Goal: Communication & Community: Ask a question

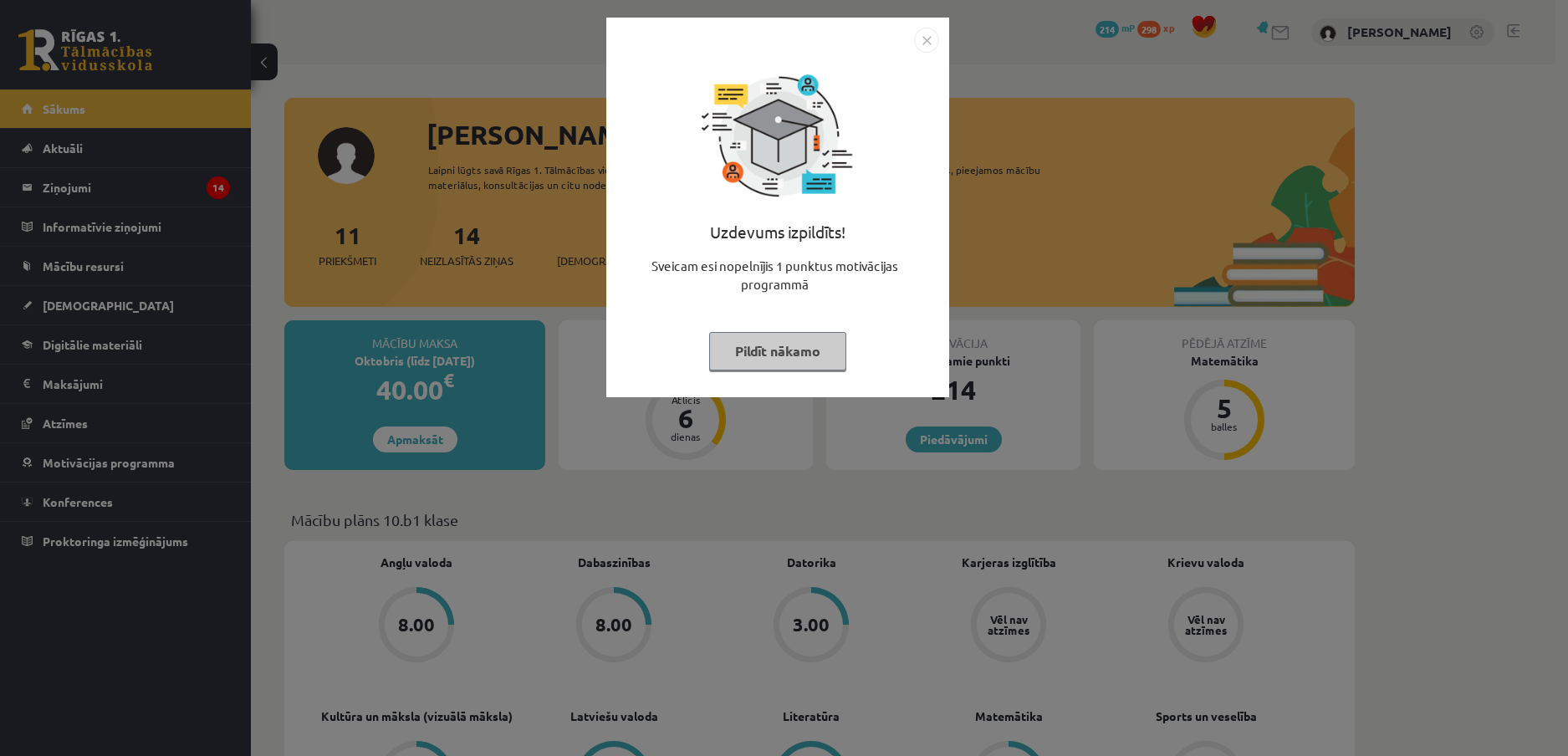
click at [834, 338] on button "Pildīt nākamo" at bounding box center [778, 351] width 137 height 39
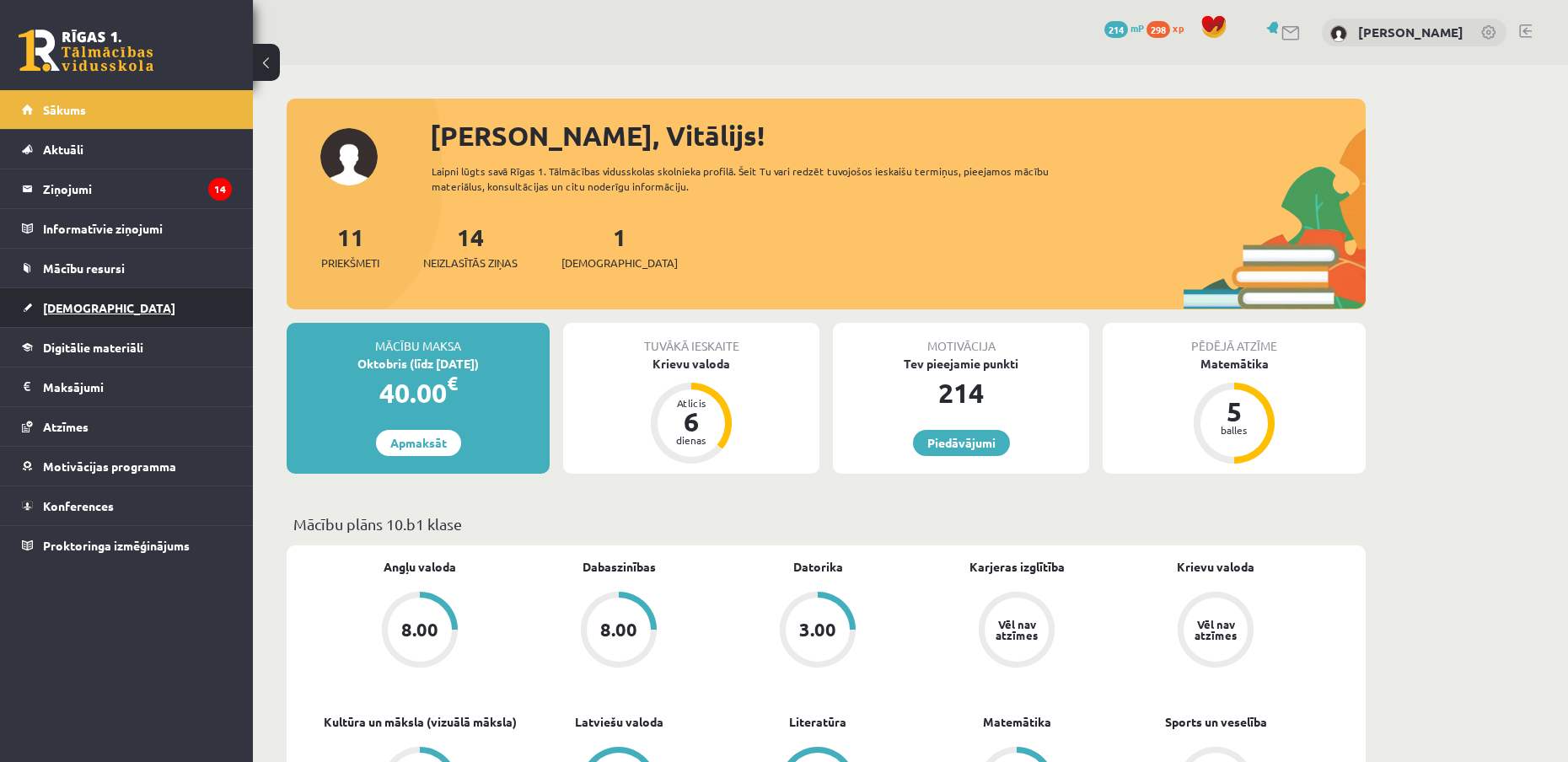
click at [100, 306] on link "[DEMOGRAPHIC_DATA]" at bounding box center [126, 307] width 210 height 39
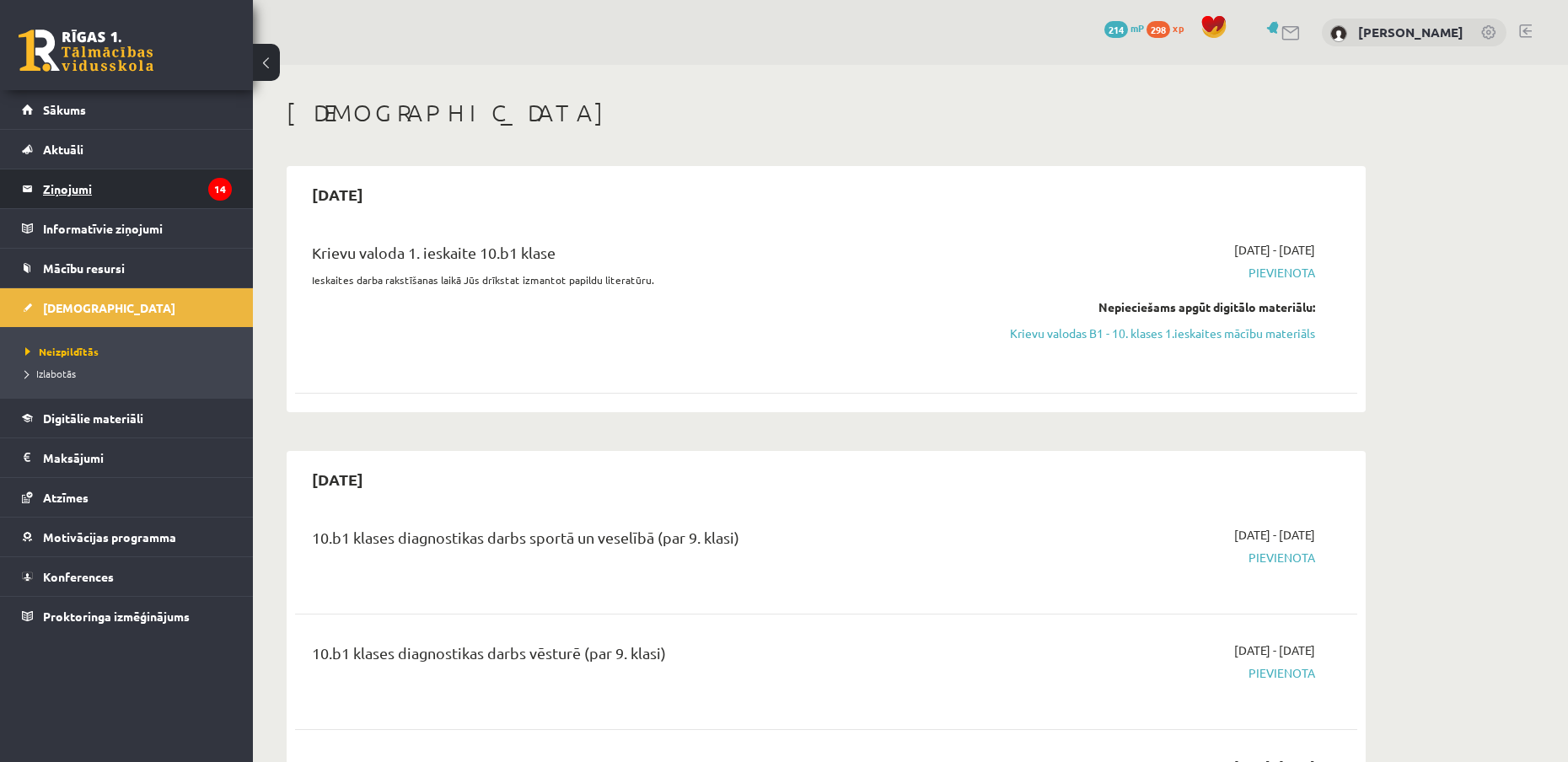
click at [139, 186] on legend "Ziņojumi 14" at bounding box center [137, 189] width 189 height 39
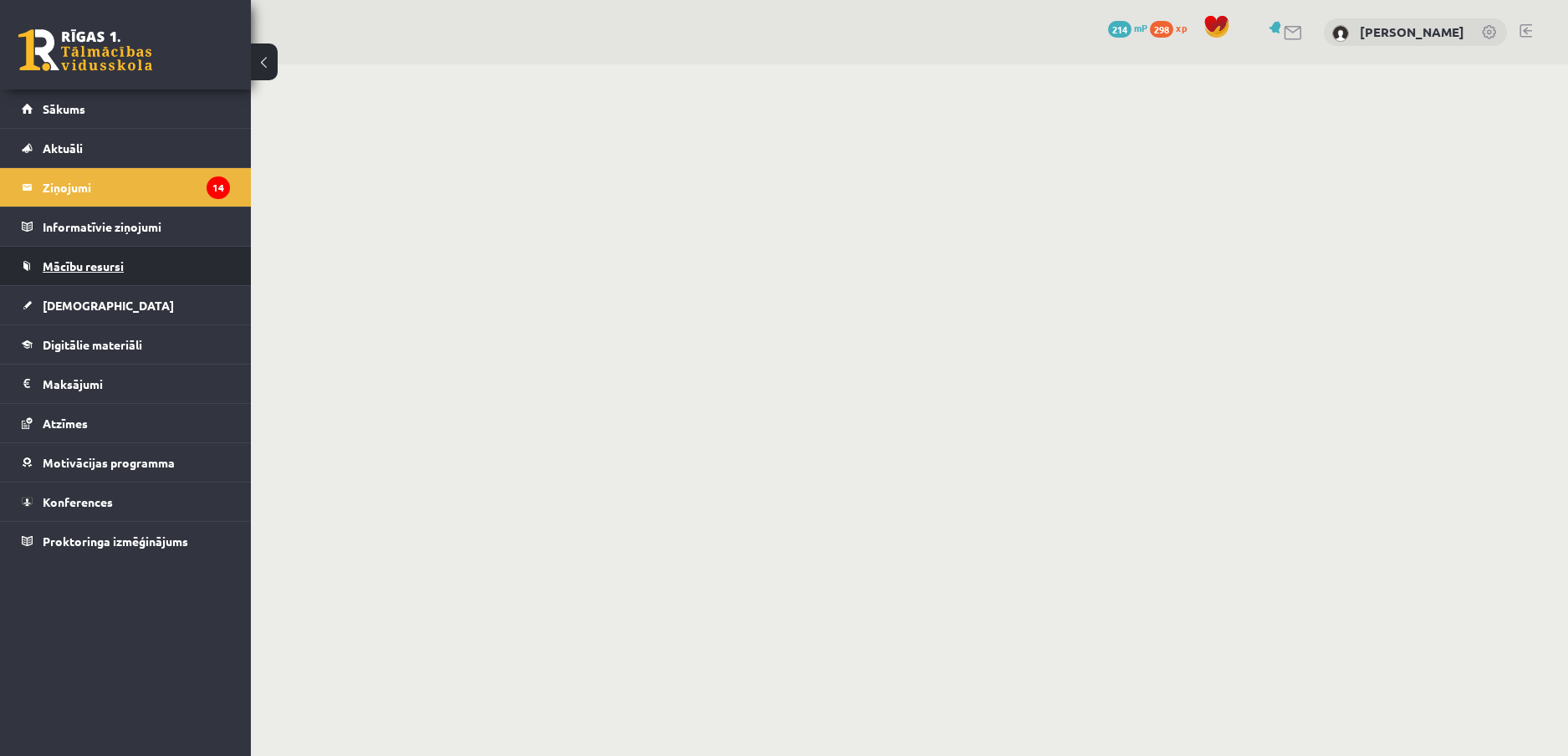
click at [91, 270] on span "Mācību resursi" at bounding box center [83, 266] width 81 height 15
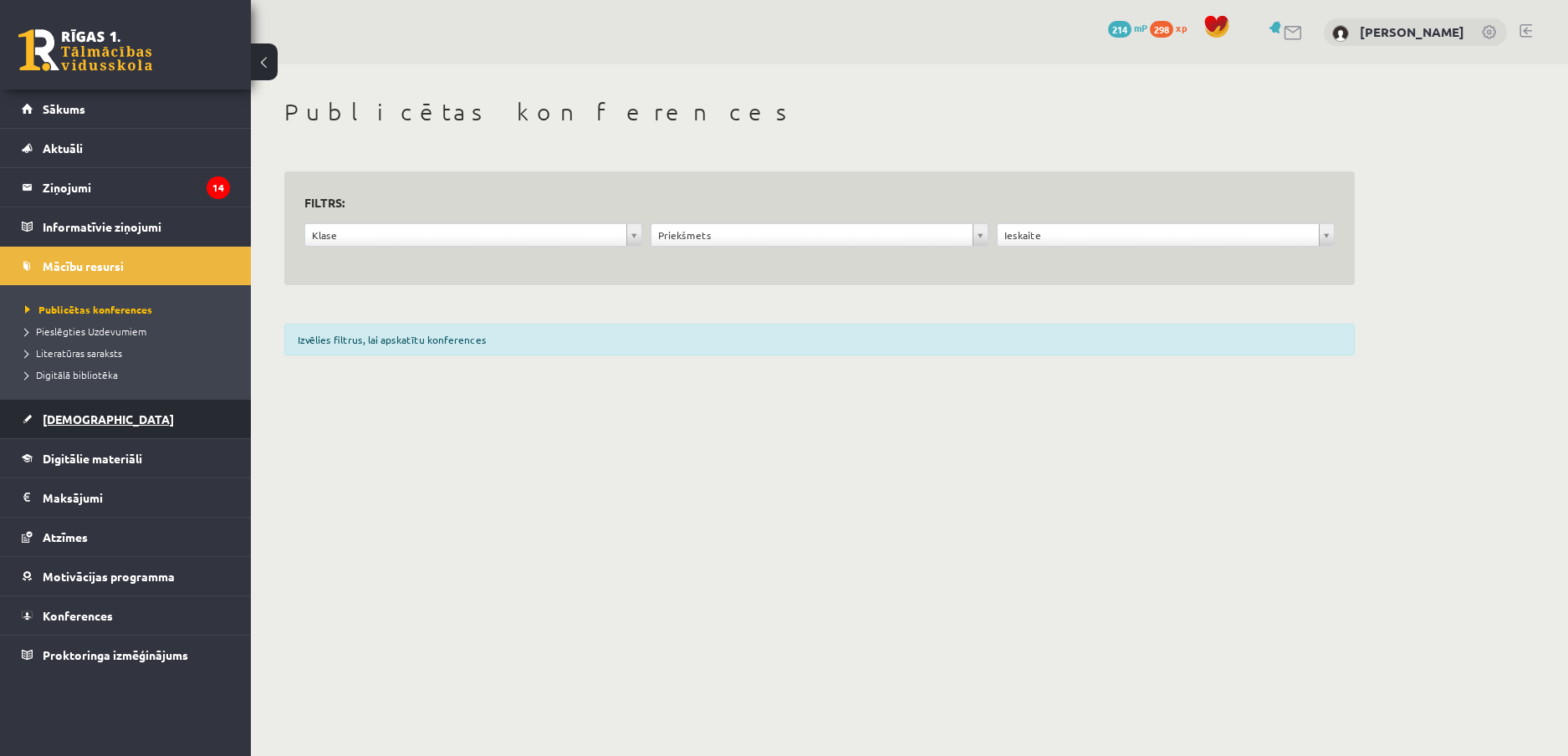
click at [91, 412] on link "[DEMOGRAPHIC_DATA]" at bounding box center [125, 419] width 208 height 39
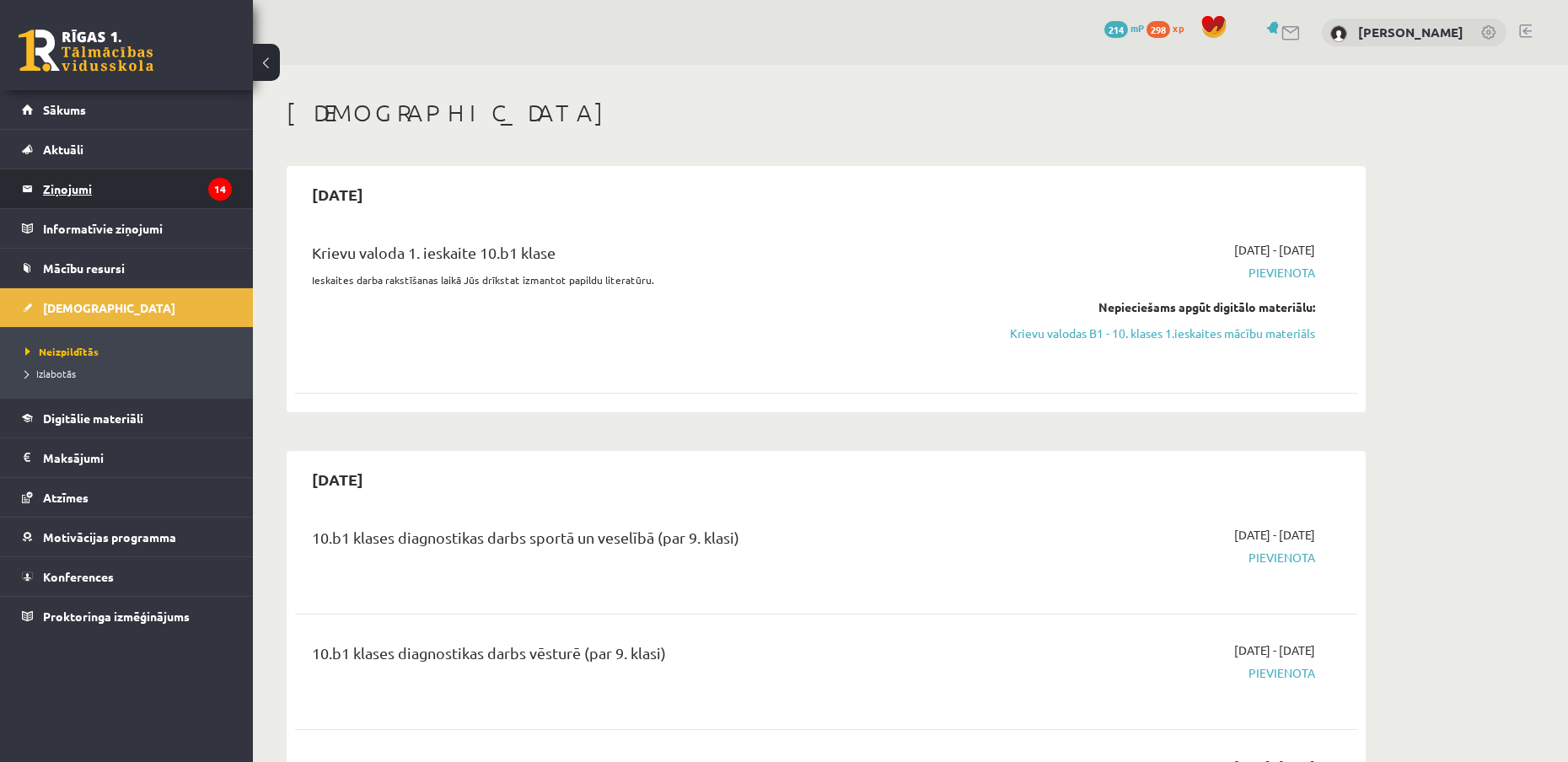
click at [51, 192] on legend "Ziņojumi 14" at bounding box center [137, 189] width 189 height 39
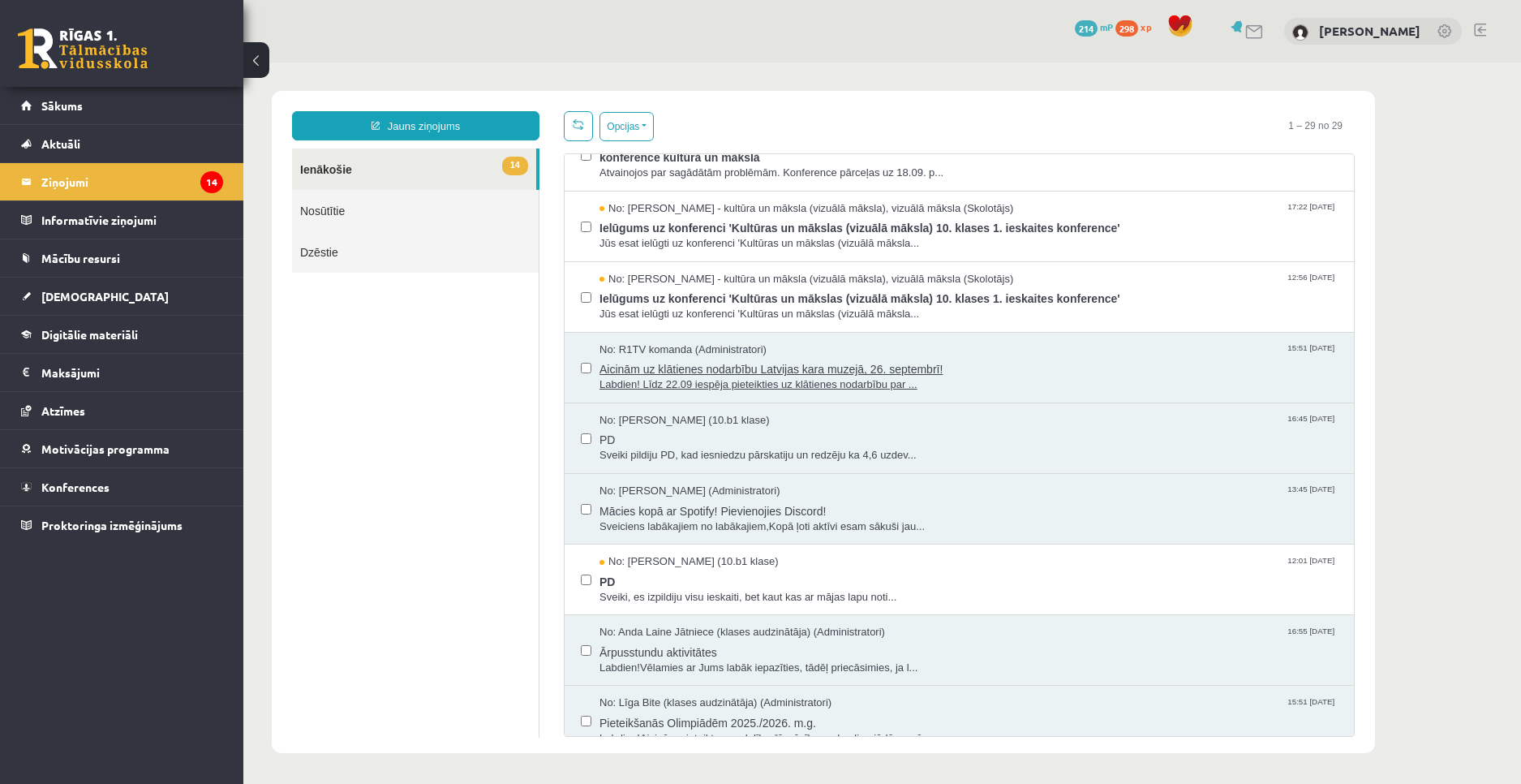
scroll to position [892, 0]
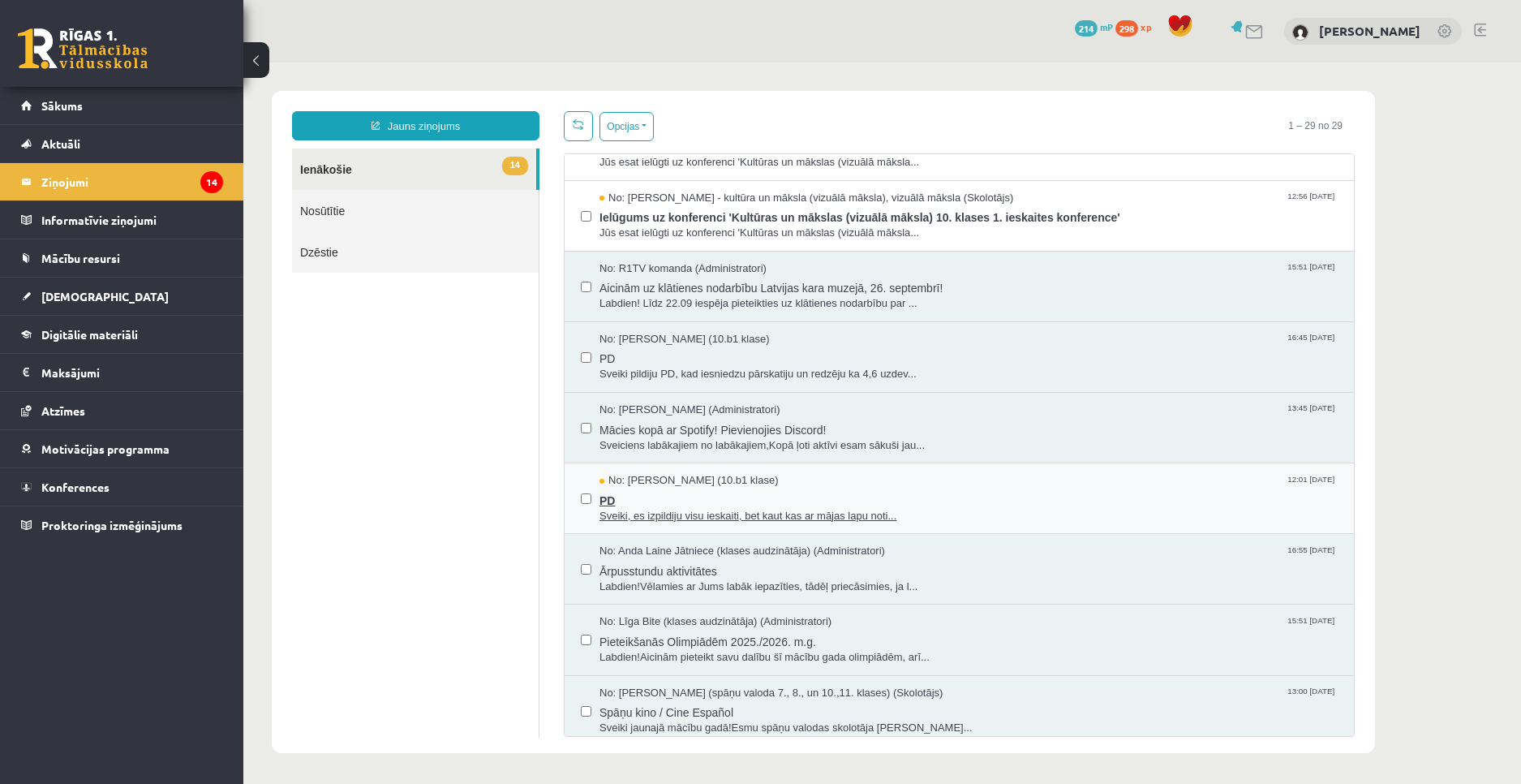
click at [615, 503] on span "PD" at bounding box center [969, 498] width 739 height 20
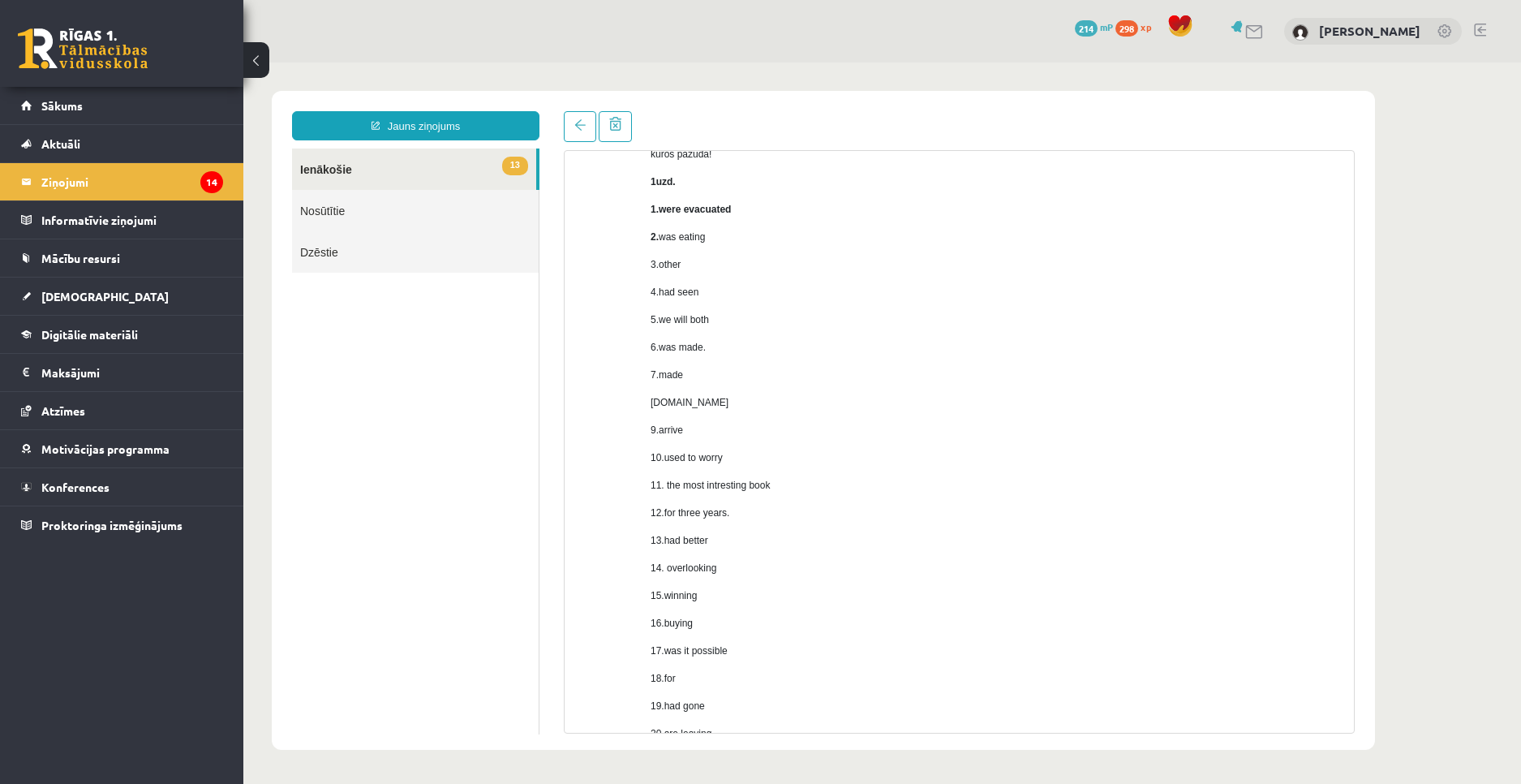
scroll to position [0, 0]
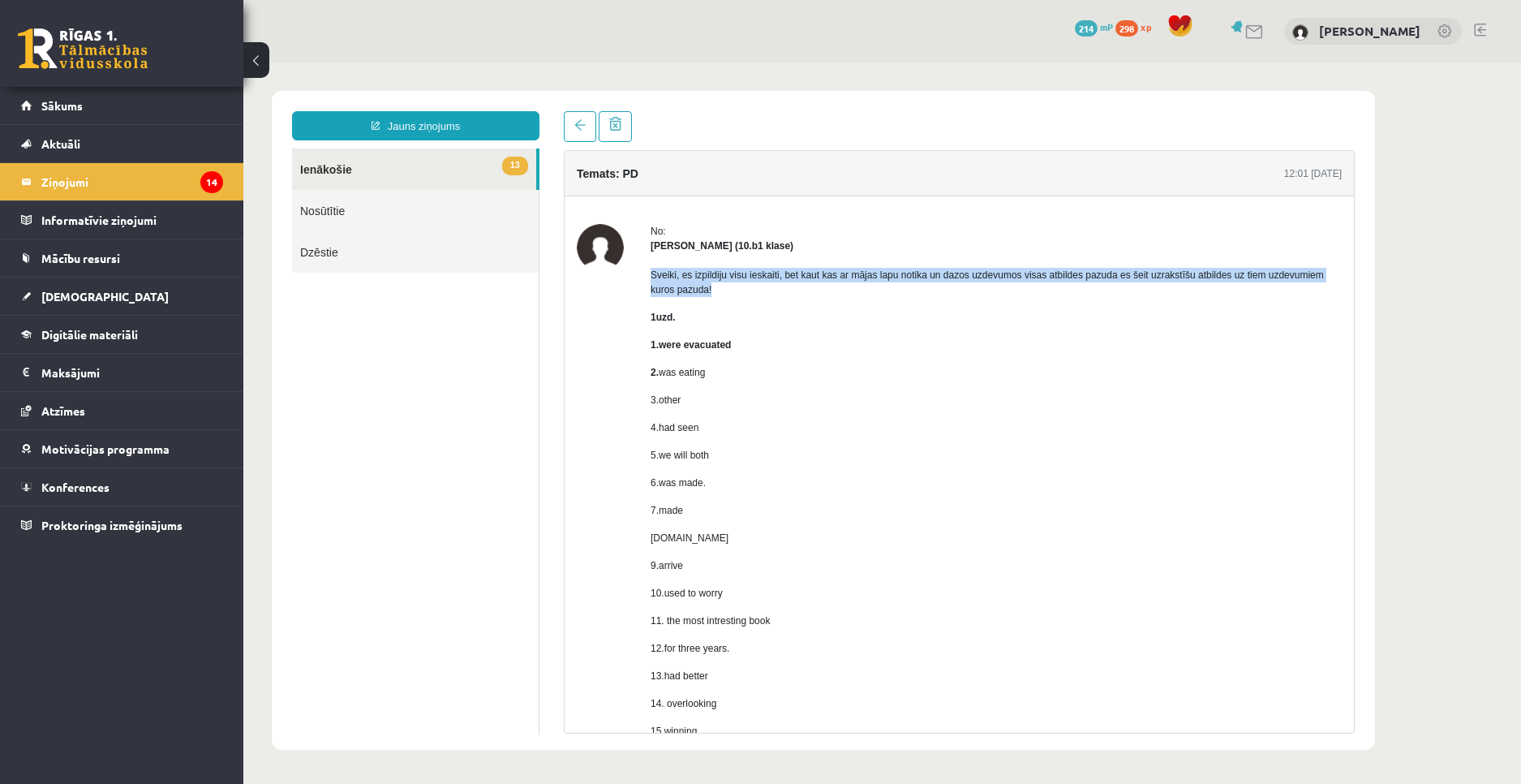
copy p "Sveiki, es izpildiju visu ieskaiti, bet kaut kas ar mājas lapu notika un dazos …"
drag, startPoint x: 651, startPoint y: 276, endPoint x: 719, endPoint y: 294, distance: 70.3
click at [719, 294] on p "Sveiki, es izpildiju visu ieskaiti, bet kaut kas ar mājas lapu notika un dazos …" at bounding box center [996, 281] width 691 height 29
click at [582, 122] on span at bounding box center [580, 124] width 11 height 11
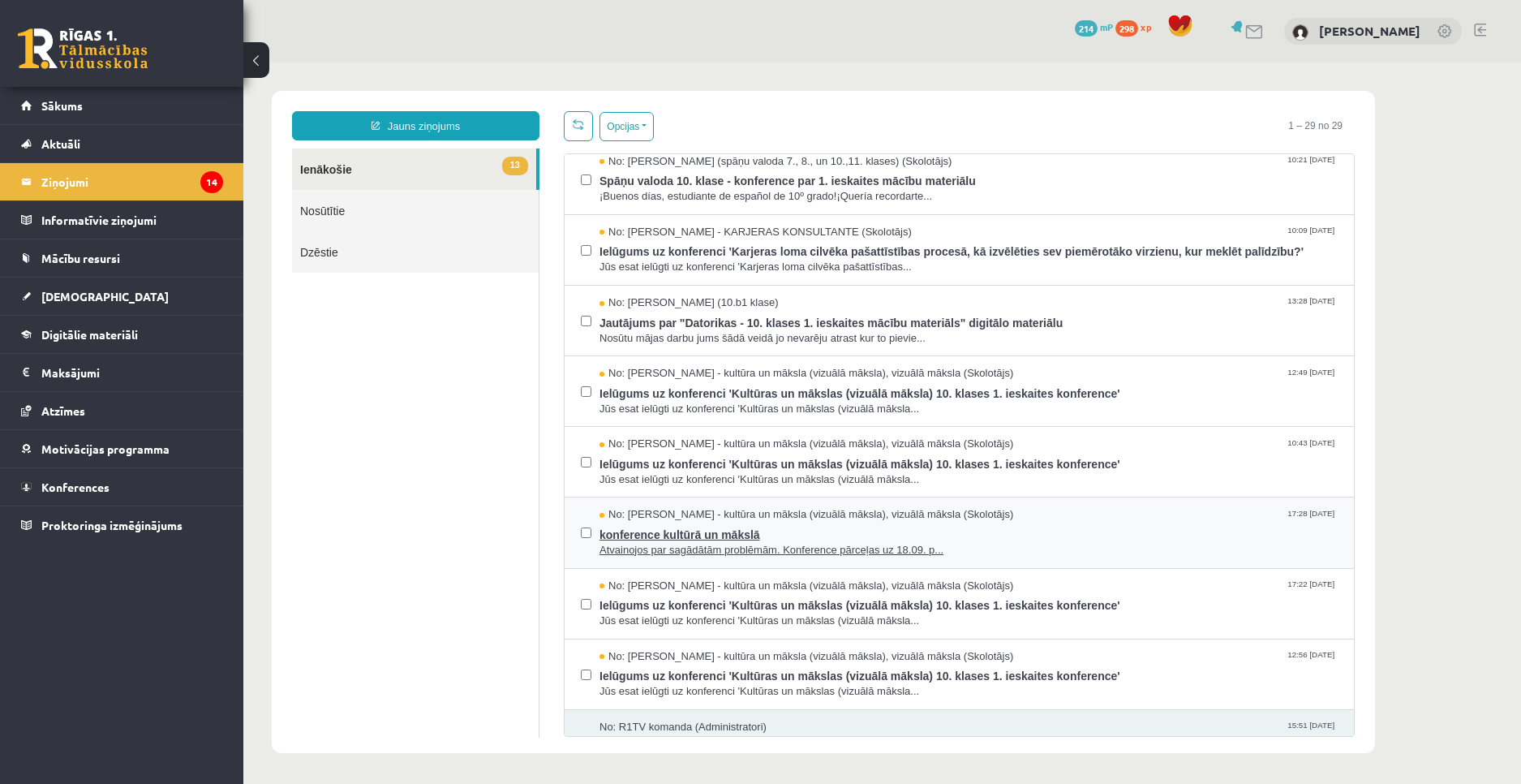
scroll to position [730, 0]
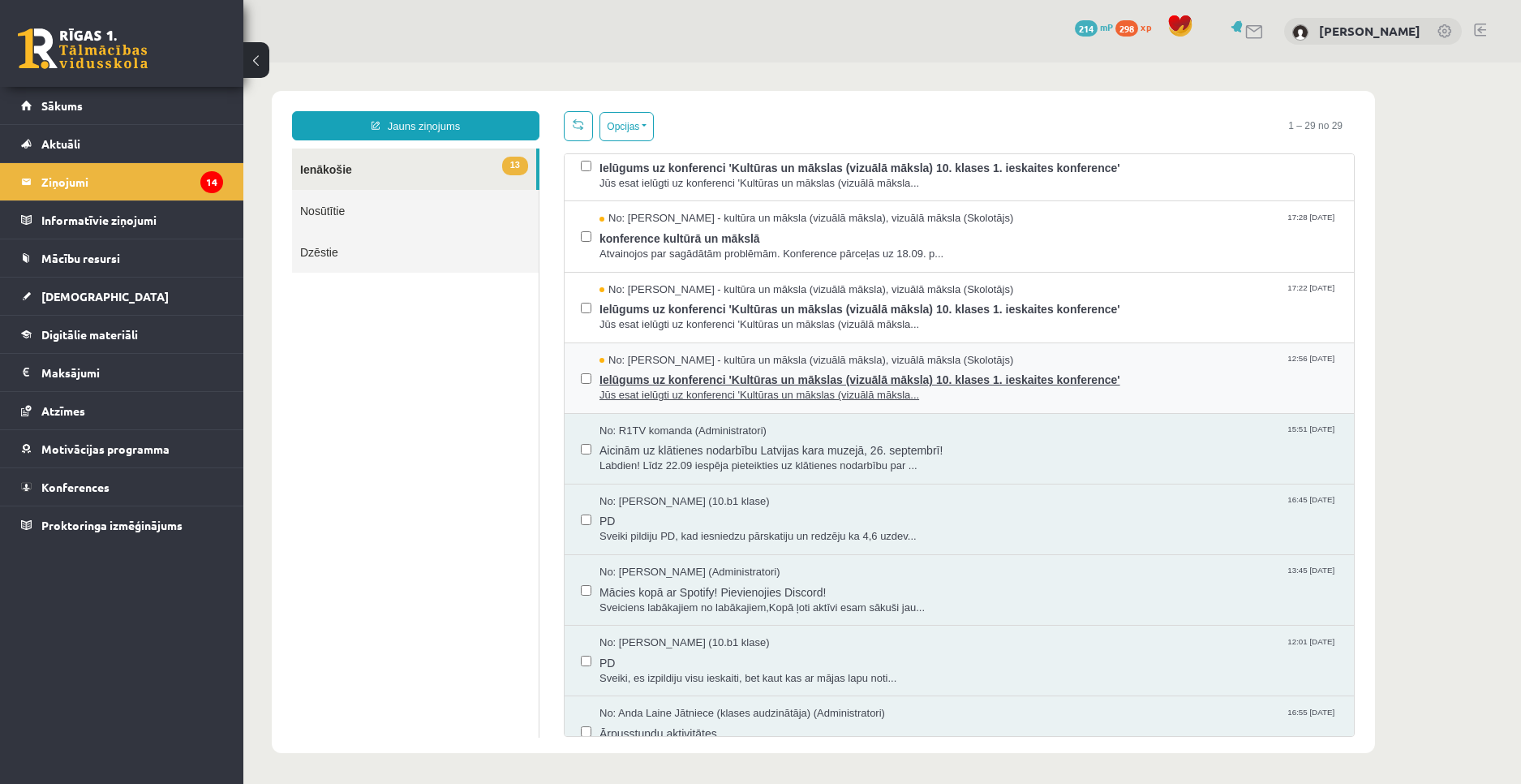
click at [682, 374] on span "Ielūgums uz konferenci 'Kultūras un mākslas (vizuālā māksla) 10. klases 1. iesk…" at bounding box center [969, 377] width 739 height 20
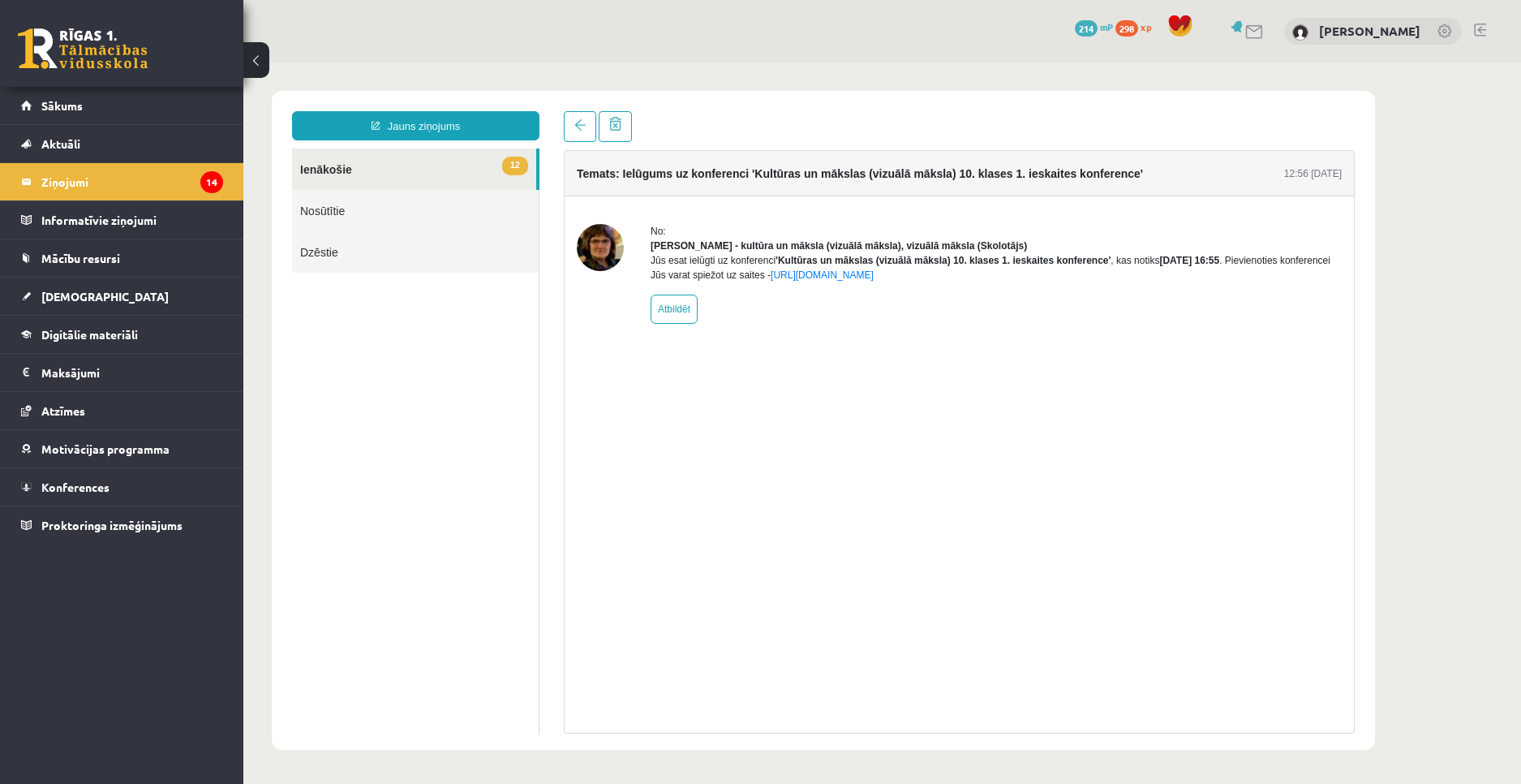
scroll to position [0, 0]
copy div "[PERSON_NAME] - kultūra un māksla (vizuālā māksla), vizuālā māksla (Skolotājs) …"
drag, startPoint x: 670, startPoint y: 247, endPoint x: 967, endPoint y: 289, distance: 300.0
click at [967, 289] on div "No: [PERSON_NAME] - kultūra un māksla (vizuālā māksla), vizuālā māksla (Skolotā…" at bounding box center [996, 274] width 691 height 100
click at [575, 121] on span at bounding box center [580, 124] width 11 height 11
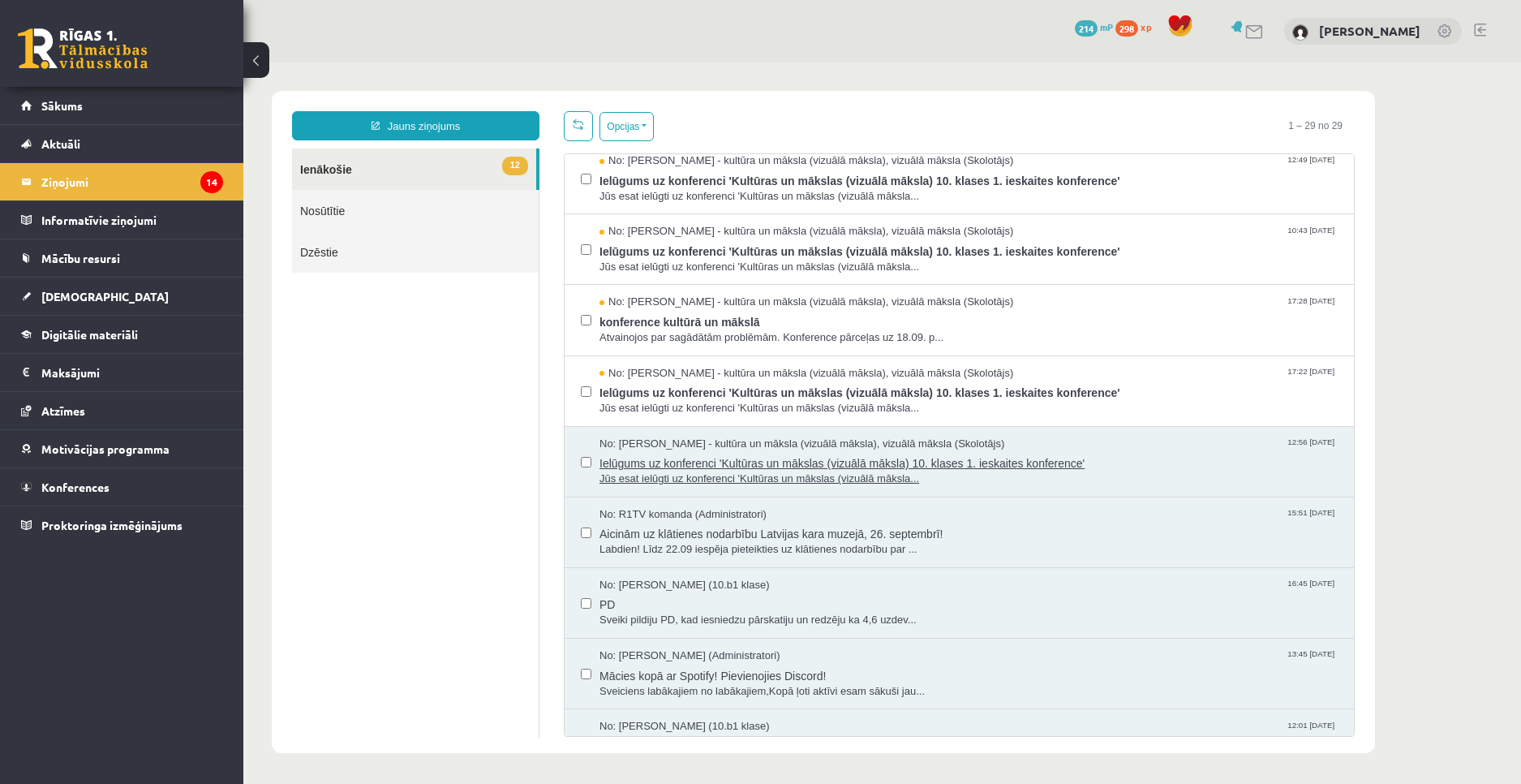
scroll to position [649, 0]
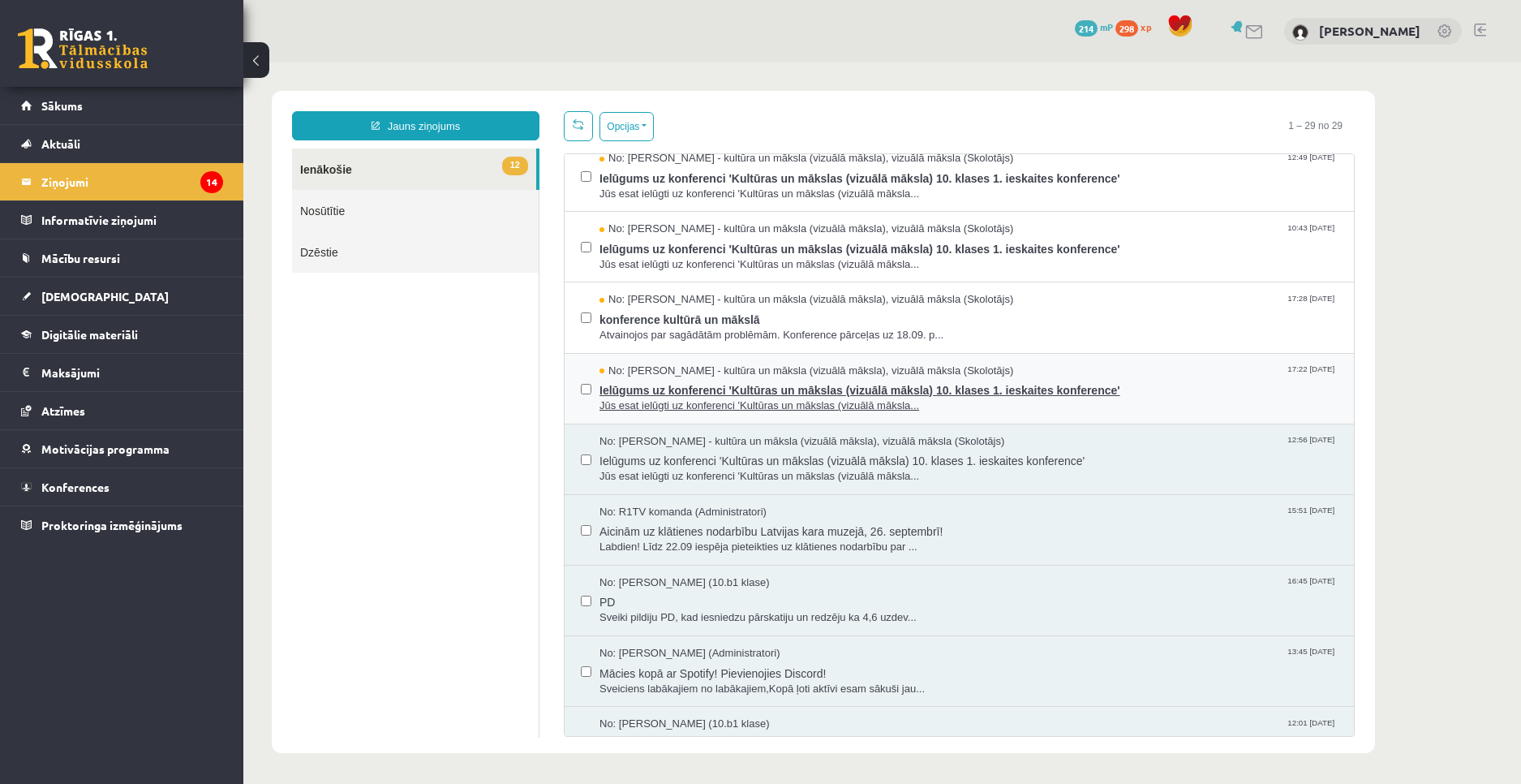
click at [698, 376] on span "No: [PERSON_NAME] - kultūra un māksla (vizuālā māksla), vizuālā māksla (Skolotā…" at bounding box center [806, 371] width 413 height 16
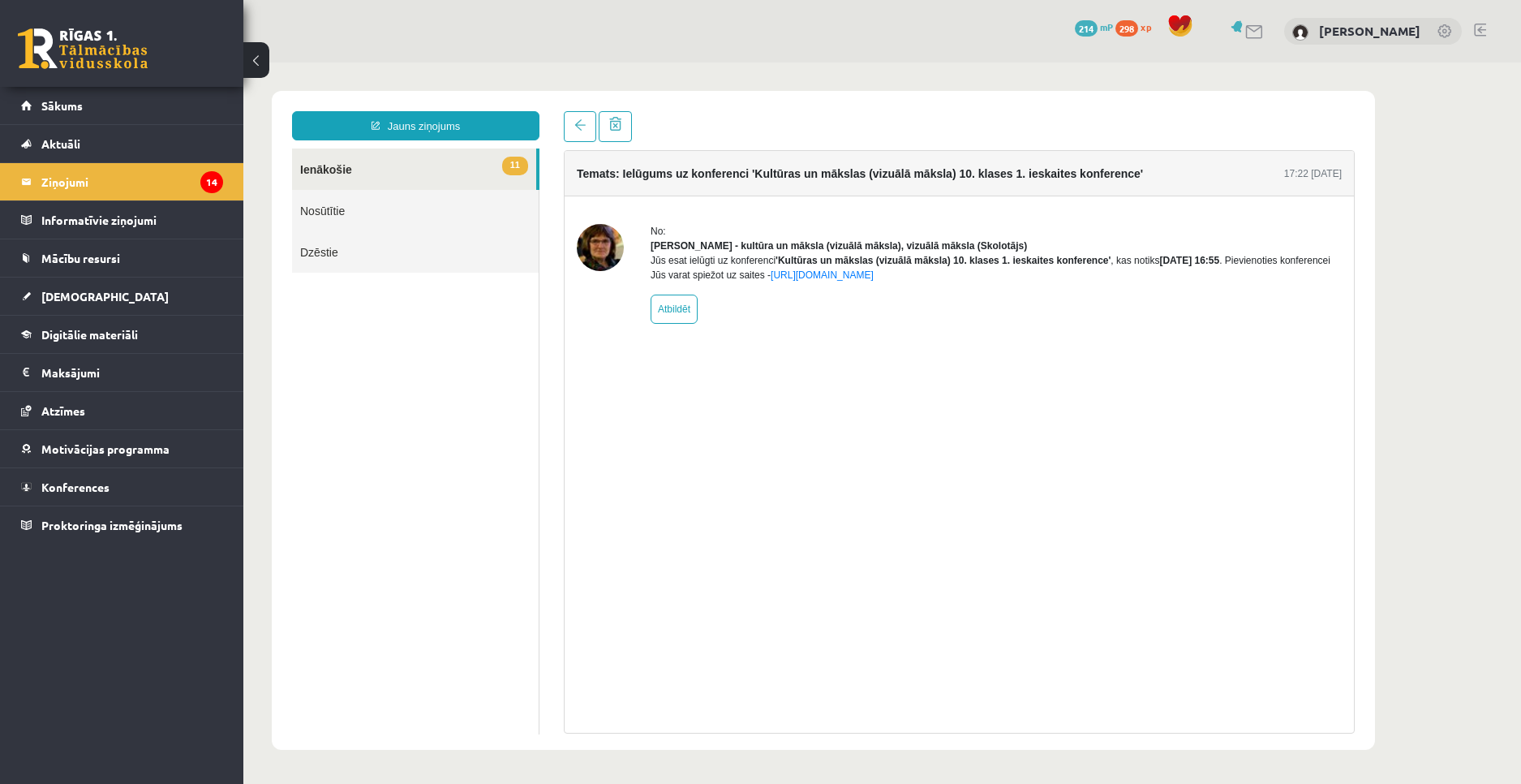
scroll to position [0, 0]
drag, startPoint x: 582, startPoint y: 116, endPoint x: 581, endPoint y: 128, distance: 12.0
click at [581, 116] on link at bounding box center [580, 126] width 32 height 31
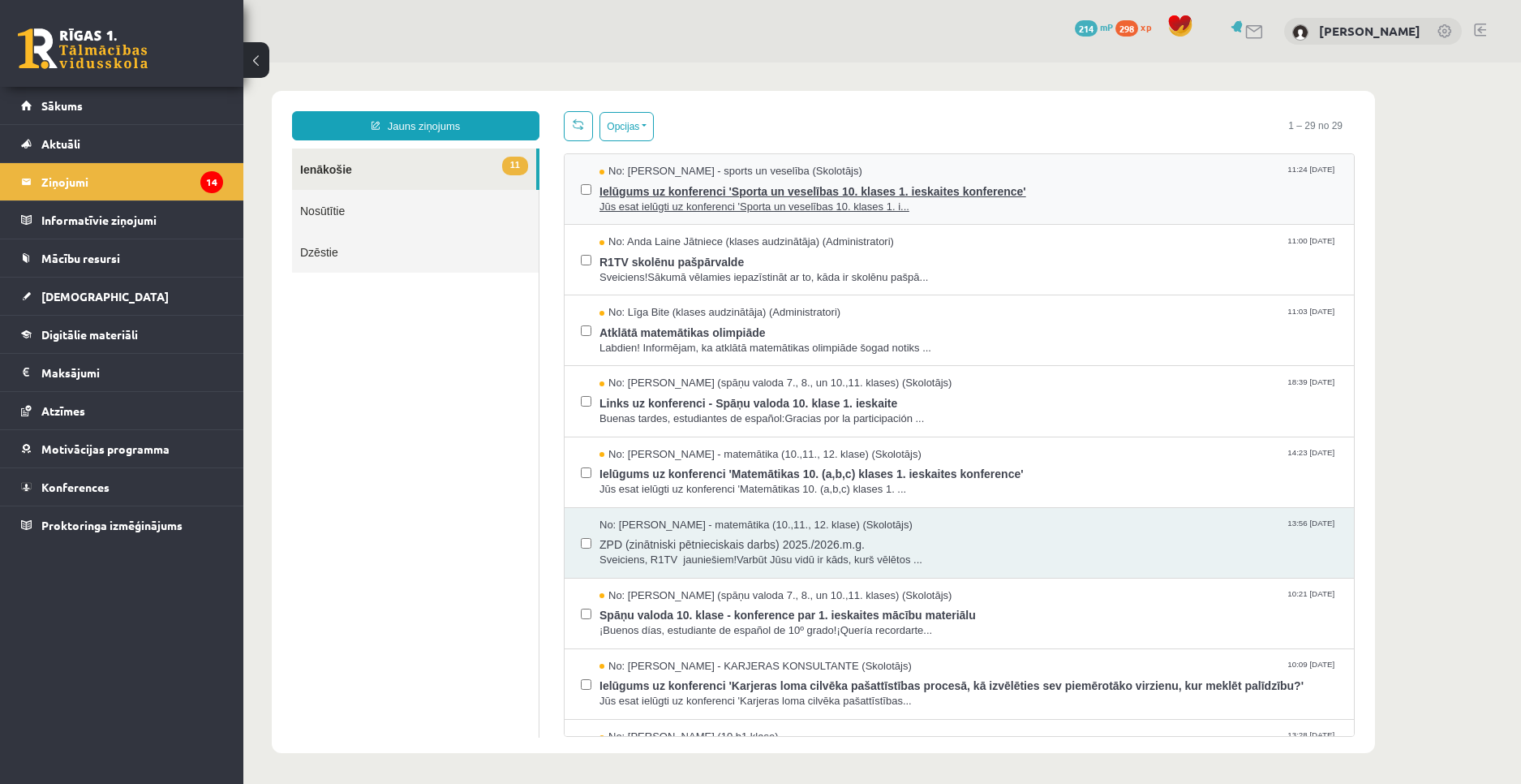
click at [678, 167] on span "No: [PERSON_NAME] - sports un veselība (Skolotājs)" at bounding box center [731, 172] width 263 height 16
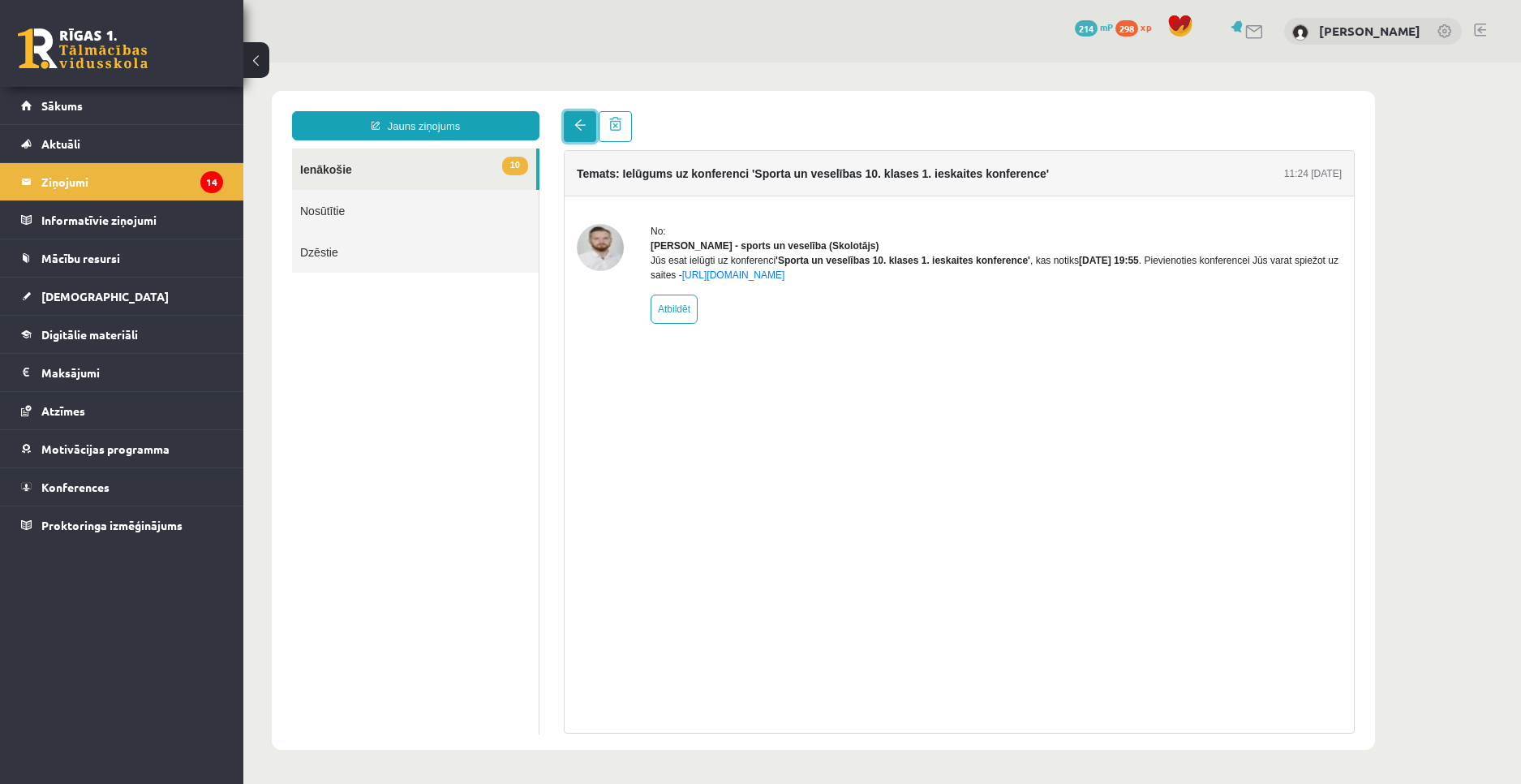
click at [573, 125] on link at bounding box center [580, 126] width 32 height 31
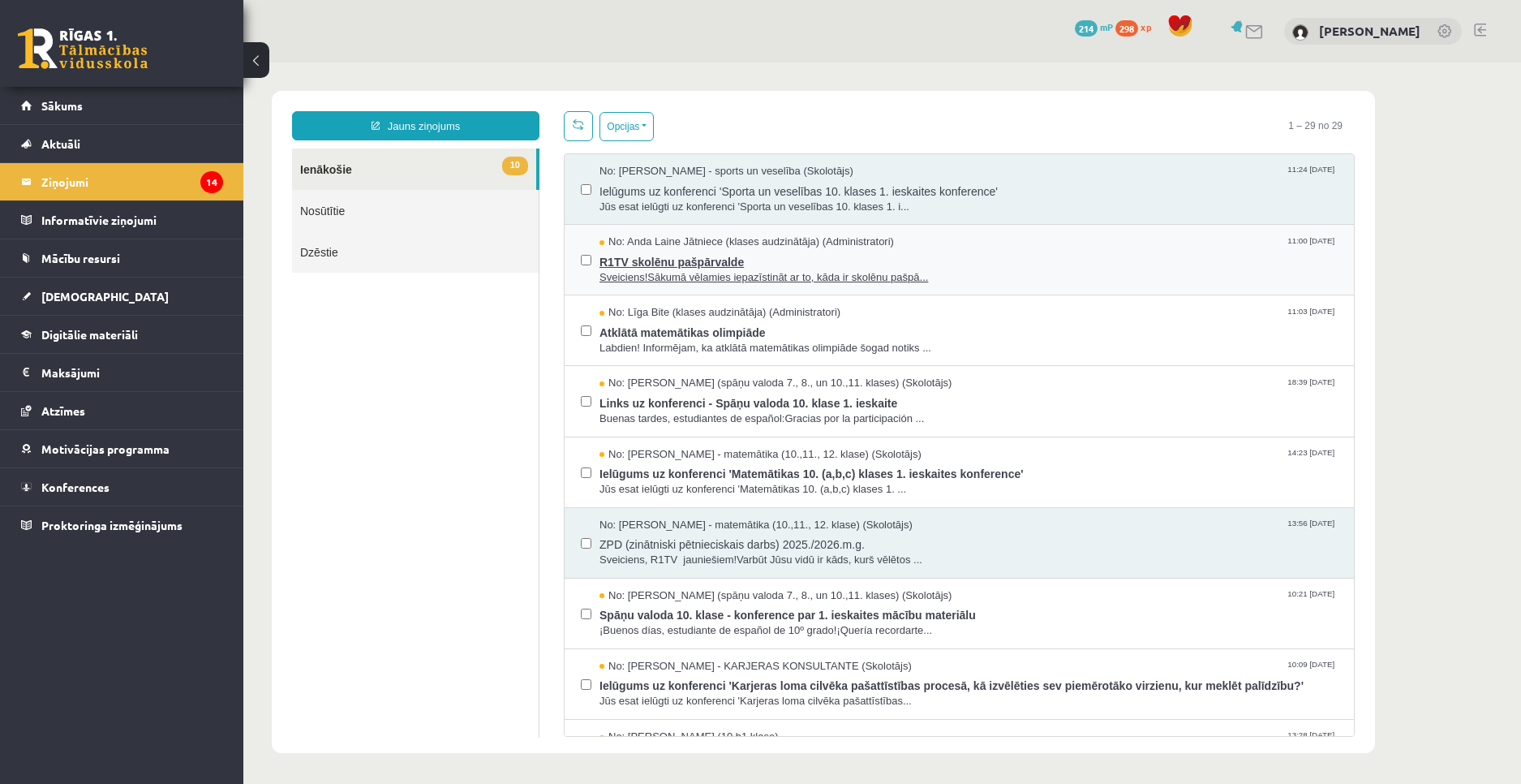
click at [686, 246] on span "No: Anda Laine Jātniece (klases audzinātāja) (Administratori)" at bounding box center [747, 242] width 295 height 16
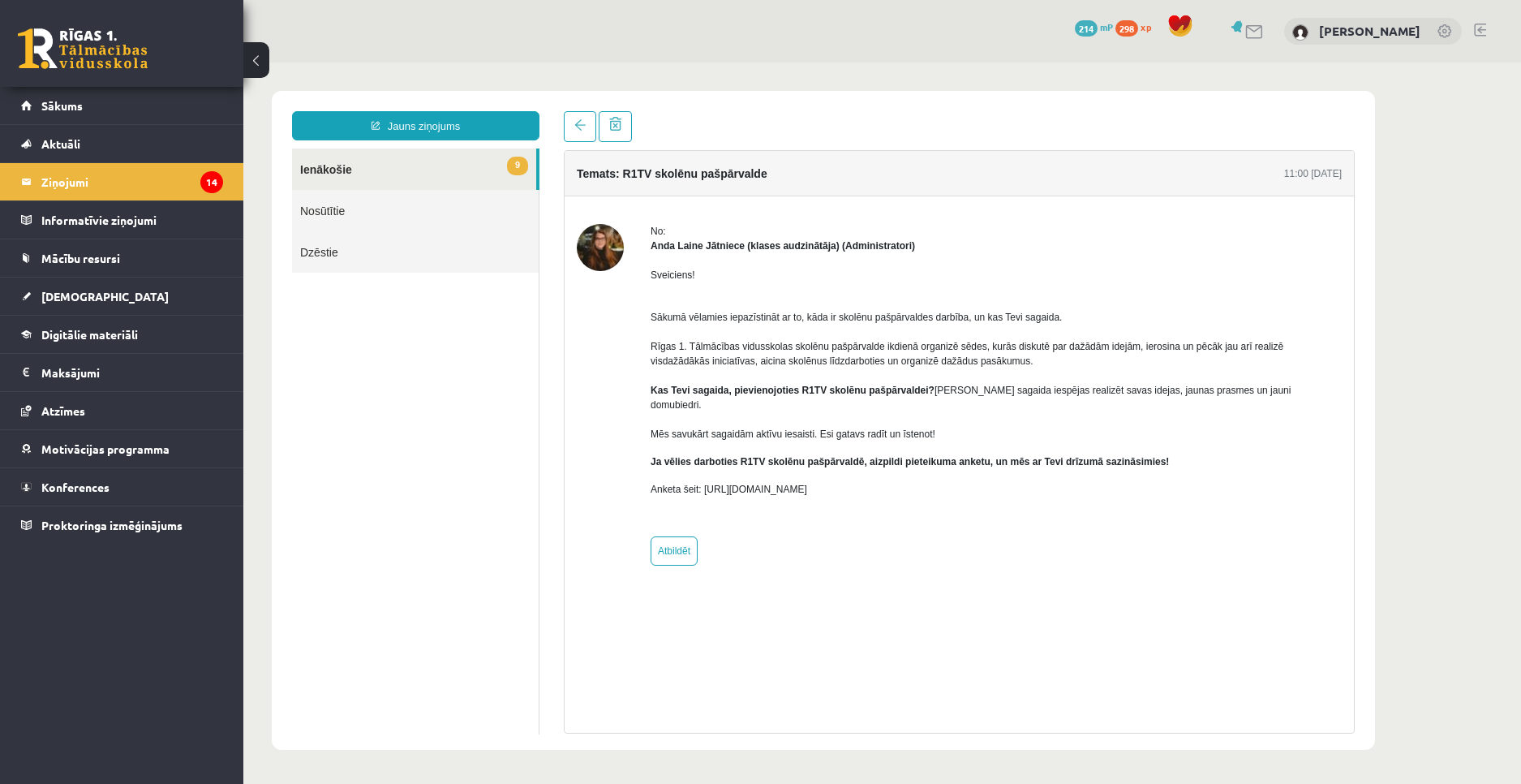
copy div "No: [PERSON_NAME] (klases audzinātāja) (Administratori) Sveiciens! Sākumā vēlam…"
drag, startPoint x: 644, startPoint y: 231, endPoint x: 958, endPoint y: 469, distance: 394.0
click at [958, 469] on div "No: [PERSON_NAME] Jātniece (klases audzinātāja) (Administratori) Sveiciens! Sāk…" at bounding box center [959, 394] width 765 height 342
click at [583, 119] on link at bounding box center [580, 126] width 32 height 31
click at [766, 190] on div "Temats: R1TV skolēnu pašpārvalde 11:00 [DATE]" at bounding box center [959, 174] width 789 height 45
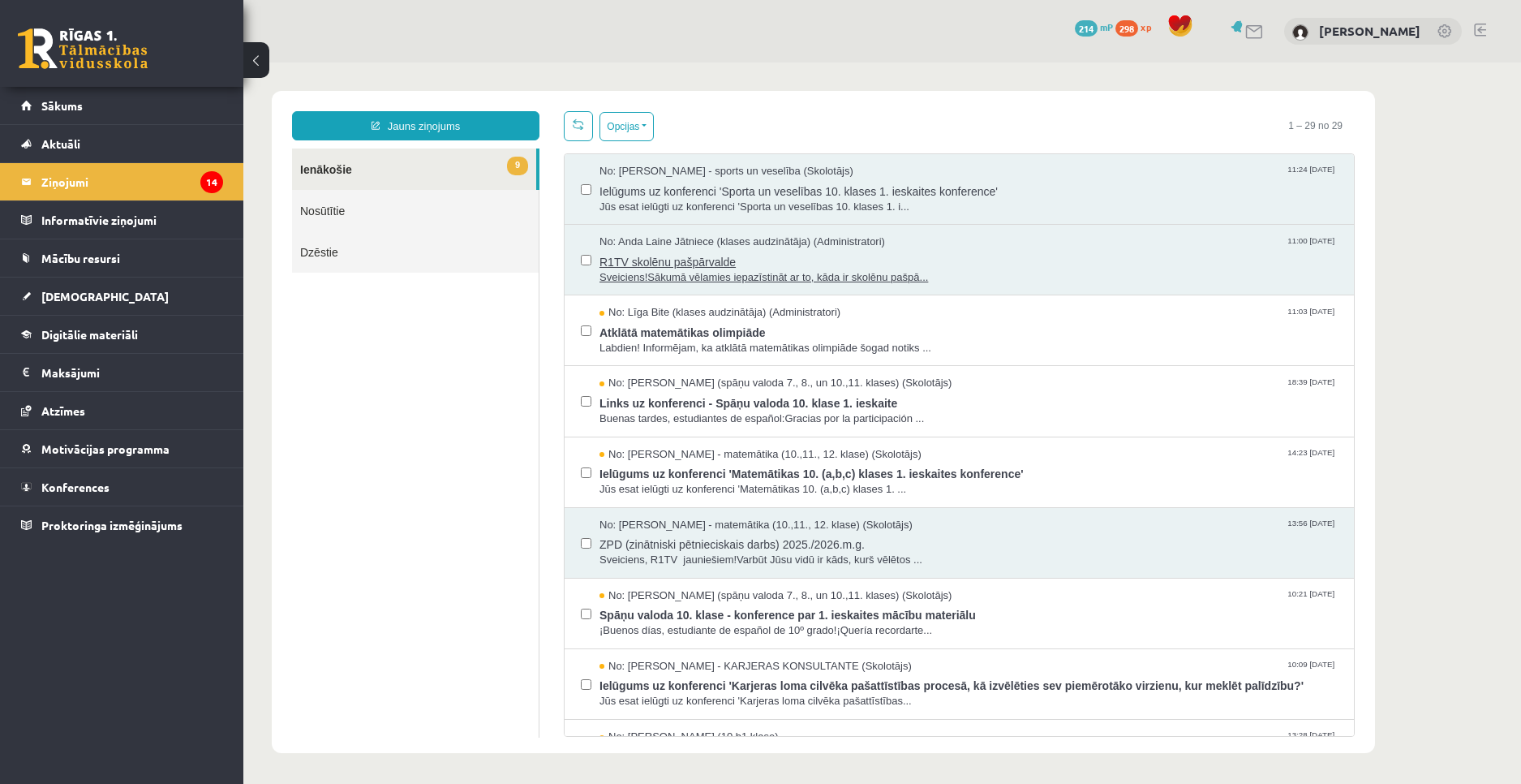
click at [621, 234] on span "No: Anda Laine Jātniece (klases audzinātāja) (Administratori)" at bounding box center [742, 242] width 286 height 16
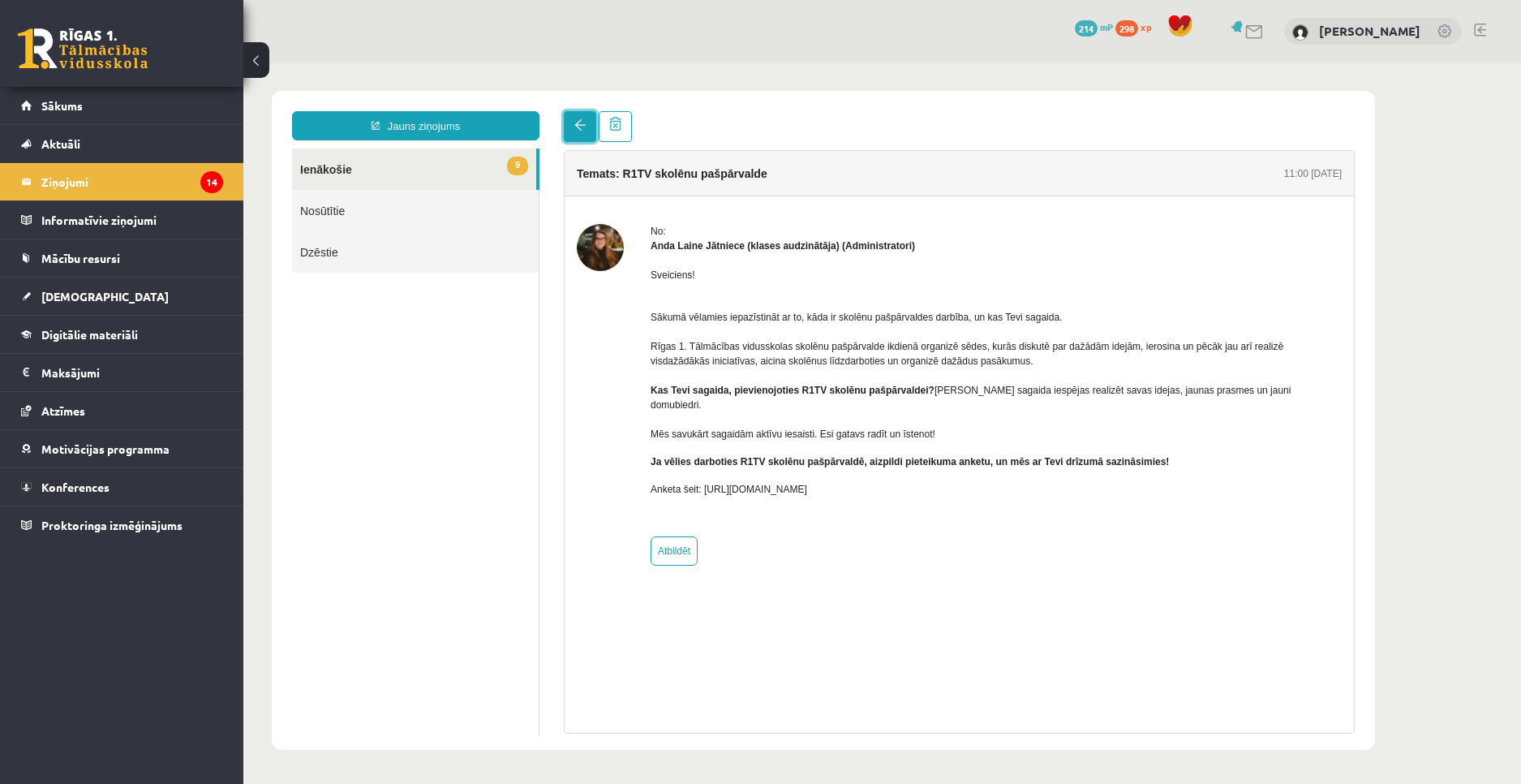
click at [568, 128] on link at bounding box center [580, 126] width 32 height 31
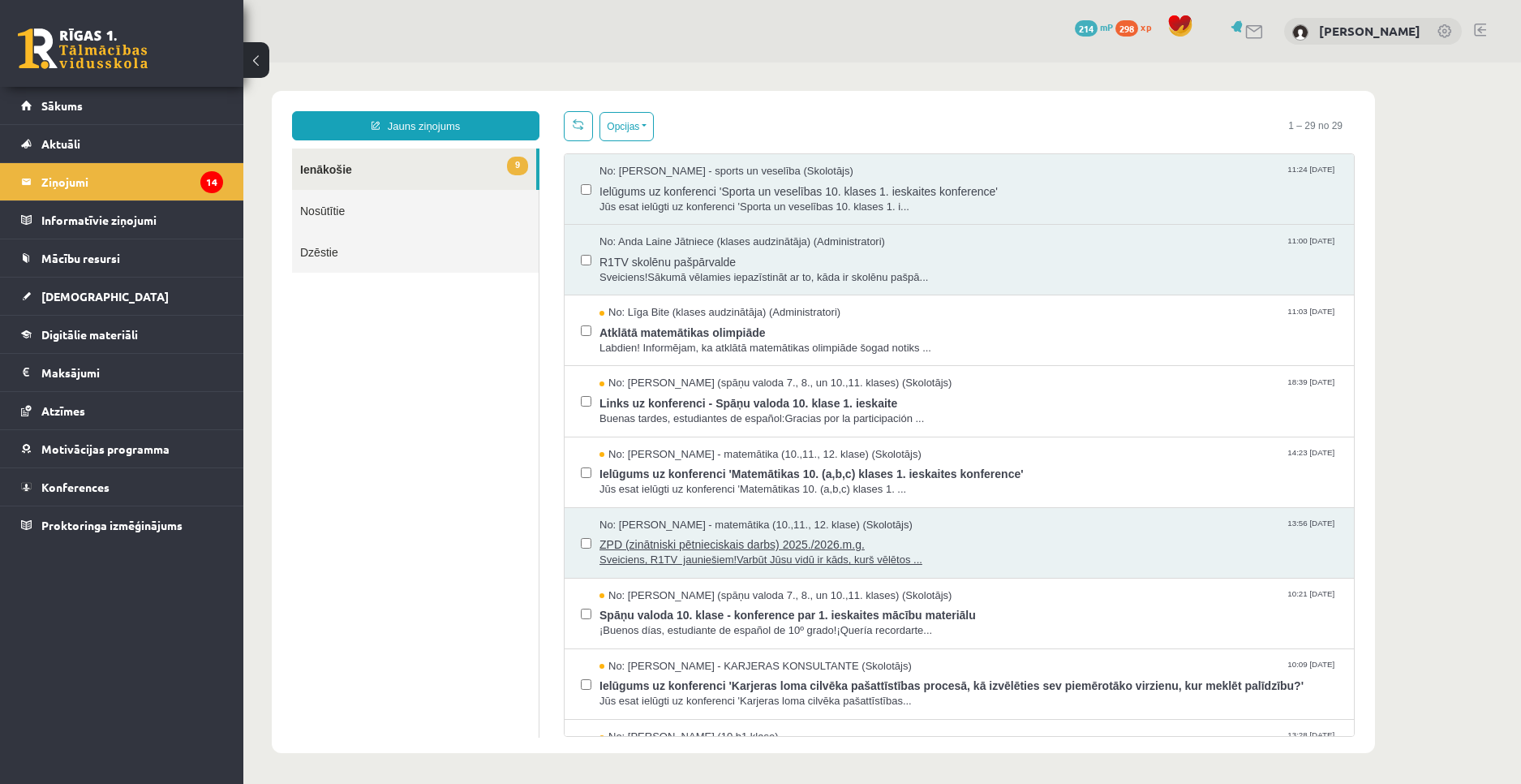
click at [799, 552] on span "Sveiciens, R1TV jauniešiem!Varbūt Jūsu vidū ir kāds, kurš vēlētos ..." at bounding box center [969, 560] width 739 height 16
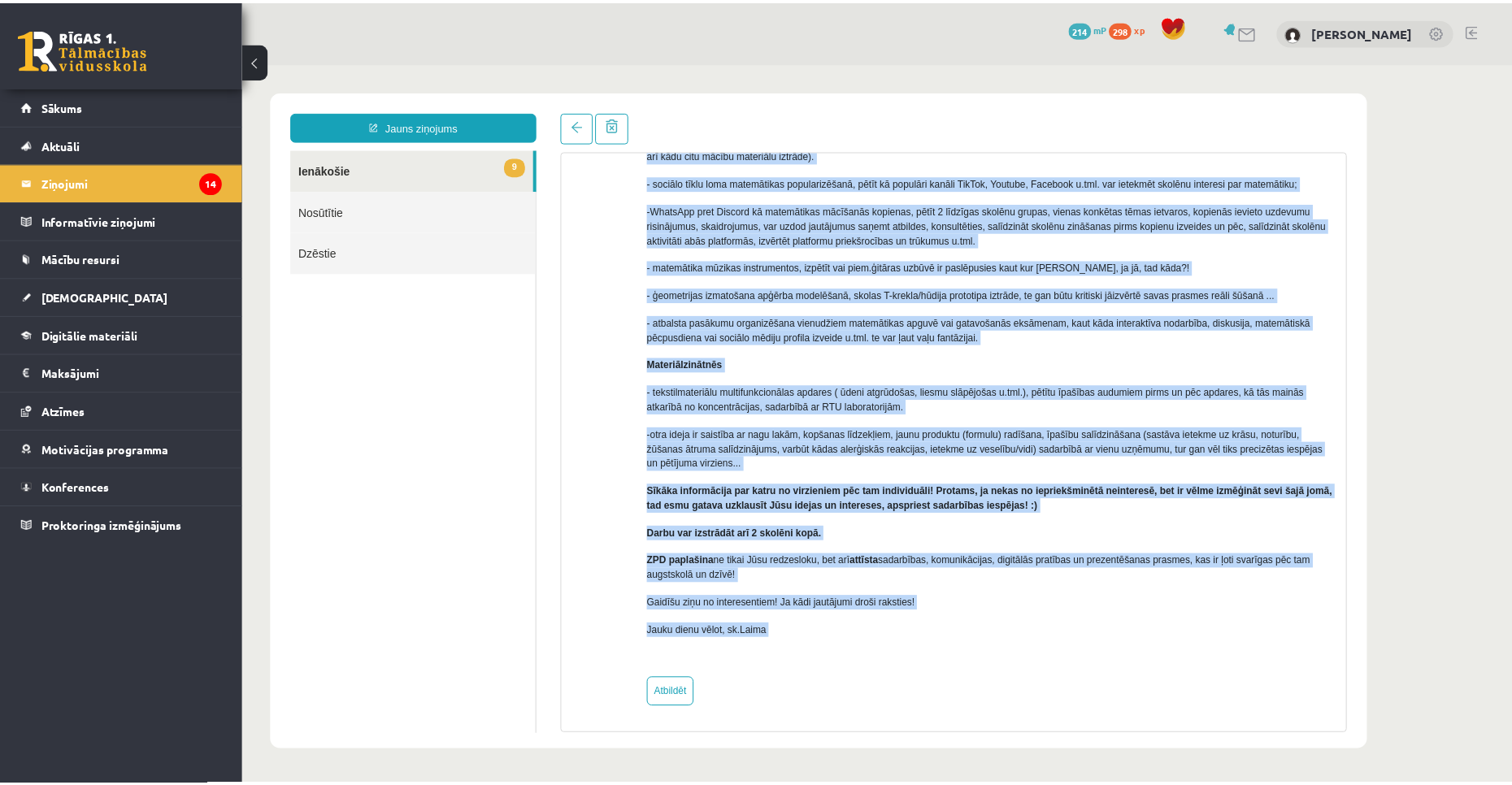
scroll to position [262, 0]
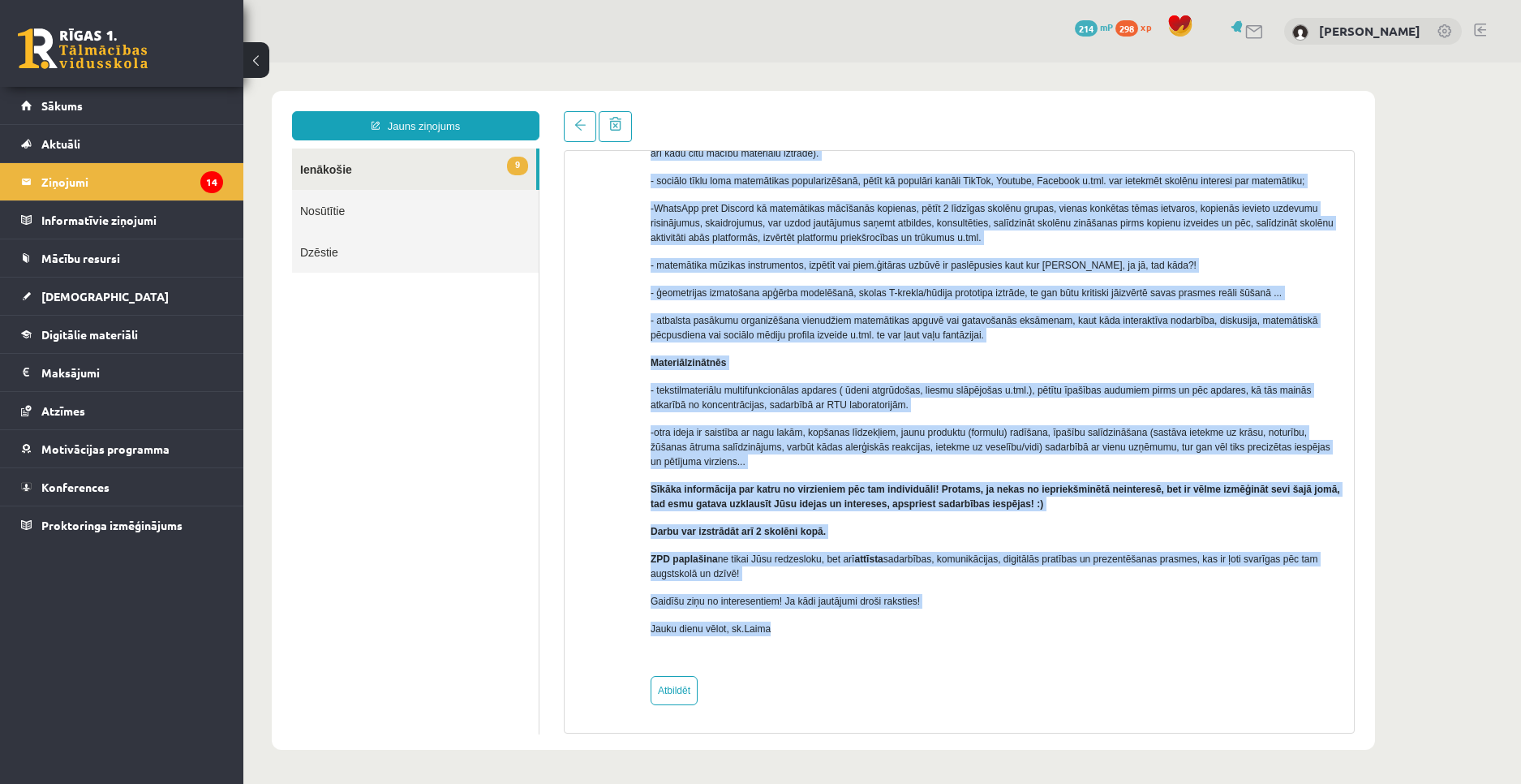
copy div "Lo: Ipsum Dolors - Ametc - adipiscing (71.,94., 14. elits) (Doeiusmod) Temporin…"
drag, startPoint x: 651, startPoint y: 232, endPoint x: 879, endPoint y: 628, distance: 456.9
click at [879, 628] on div "No: [PERSON_NAME] - matemātika (10.,11., 12. klase) (Skolotājs) Sveiciens, R1TV…" at bounding box center [959, 333] width 765 height 742
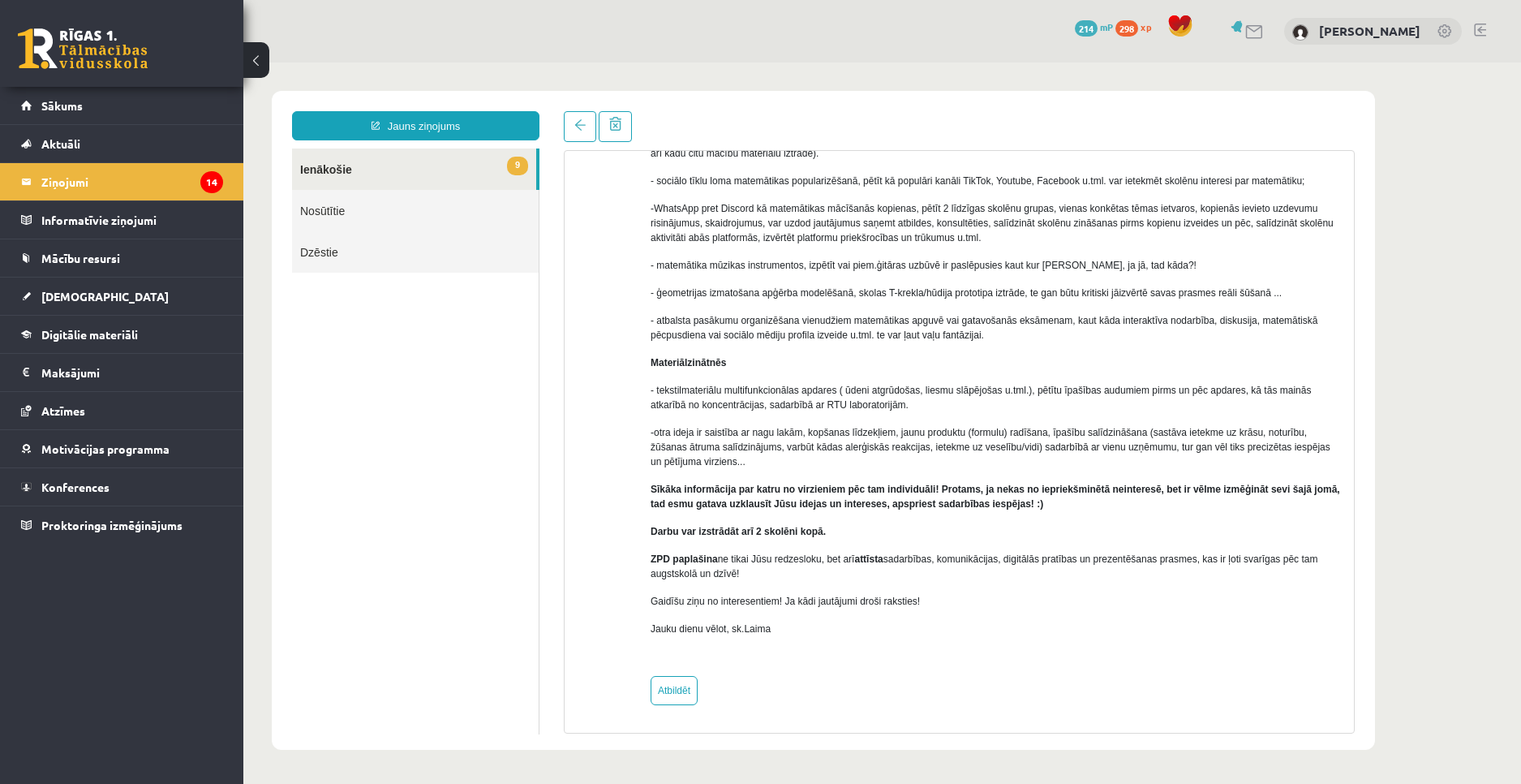
click at [689, 78] on body "Jauns ziņojums 9 Ienākošie Nosūtītie Dzēstie * ********* ********* ******* Tema…" at bounding box center [882, 420] width 1278 height 716
click at [85, 305] on link "[DEMOGRAPHIC_DATA]" at bounding box center [122, 295] width 202 height 38
